Goal: Information Seeking & Learning: Understand process/instructions

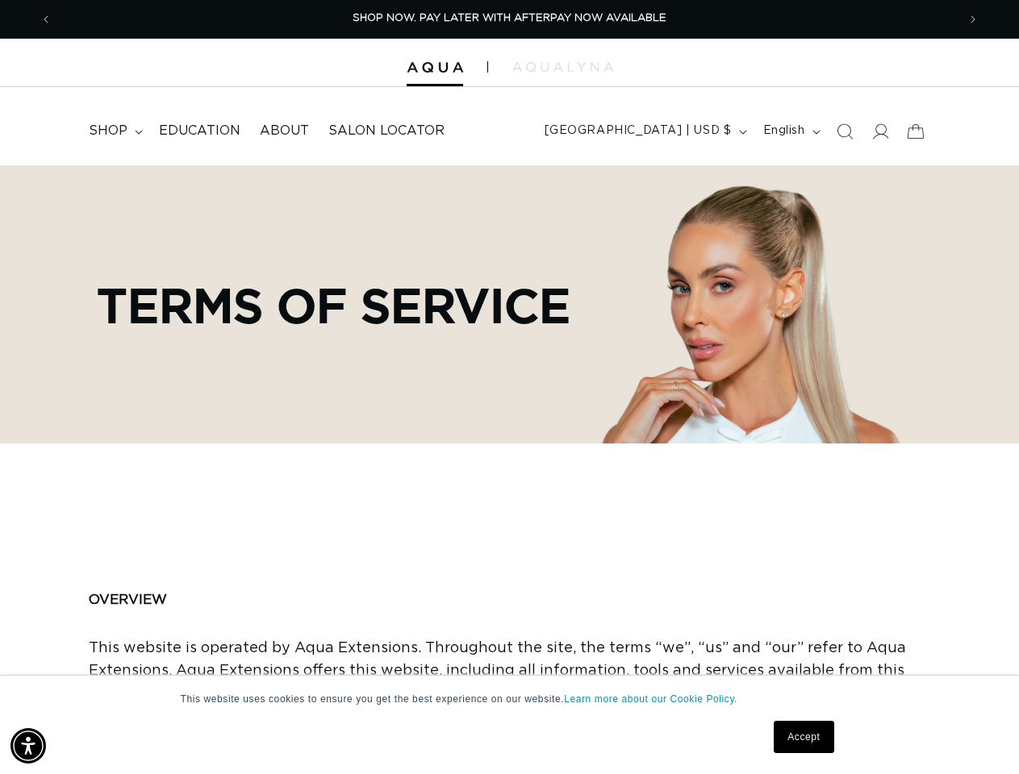
scroll to position [0, 1809]
click at [509, 387] on div "Terms of service" at bounding box center [509, 304] width 1003 height 278
click at [28, 746] on img "Accessibility Menu" at bounding box center [27, 745] width 35 height 35
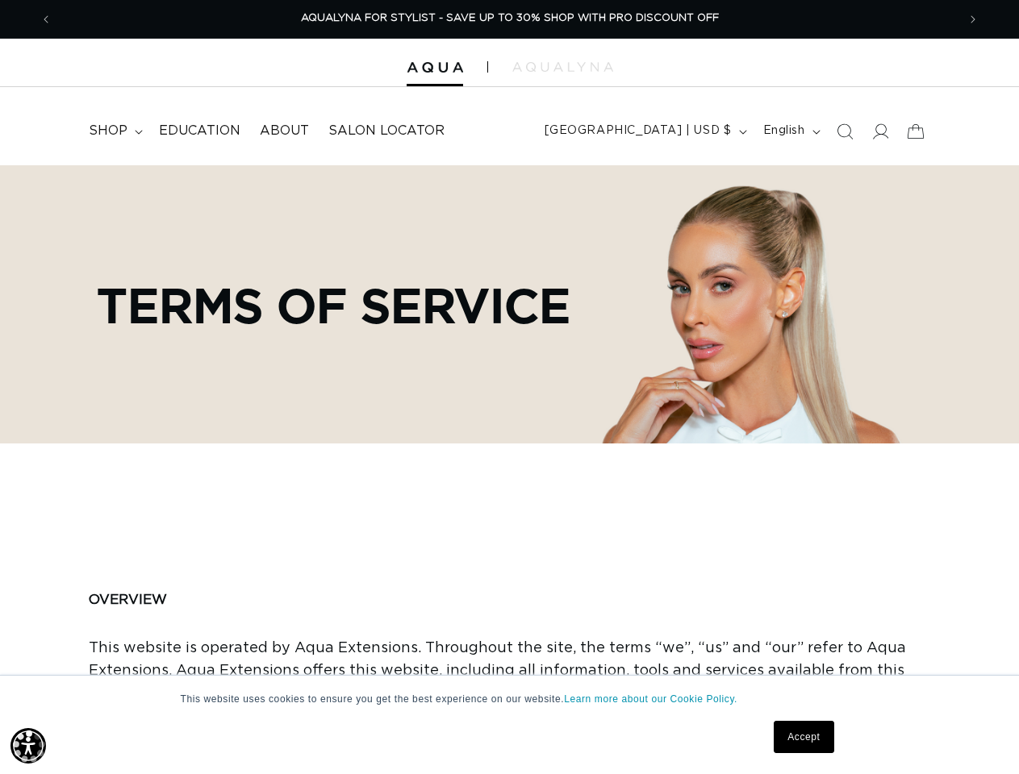
scroll to position [0, 0]
